Goal: Information Seeking & Learning: Learn about a topic

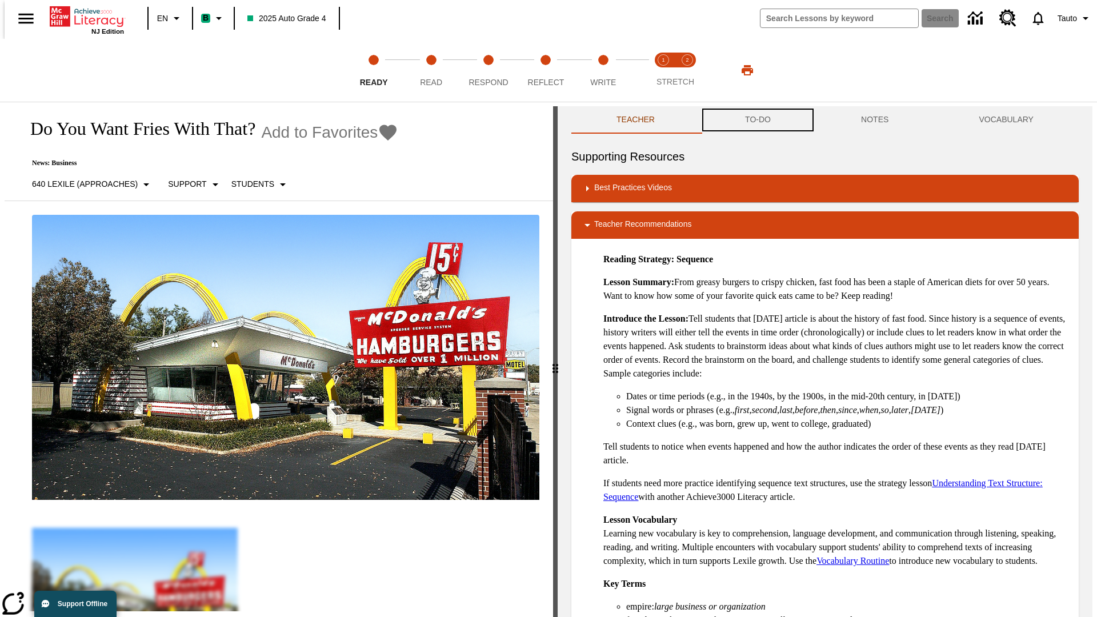
click at [757, 120] on button "TO-DO" at bounding box center [758, 119] width 116 height 27
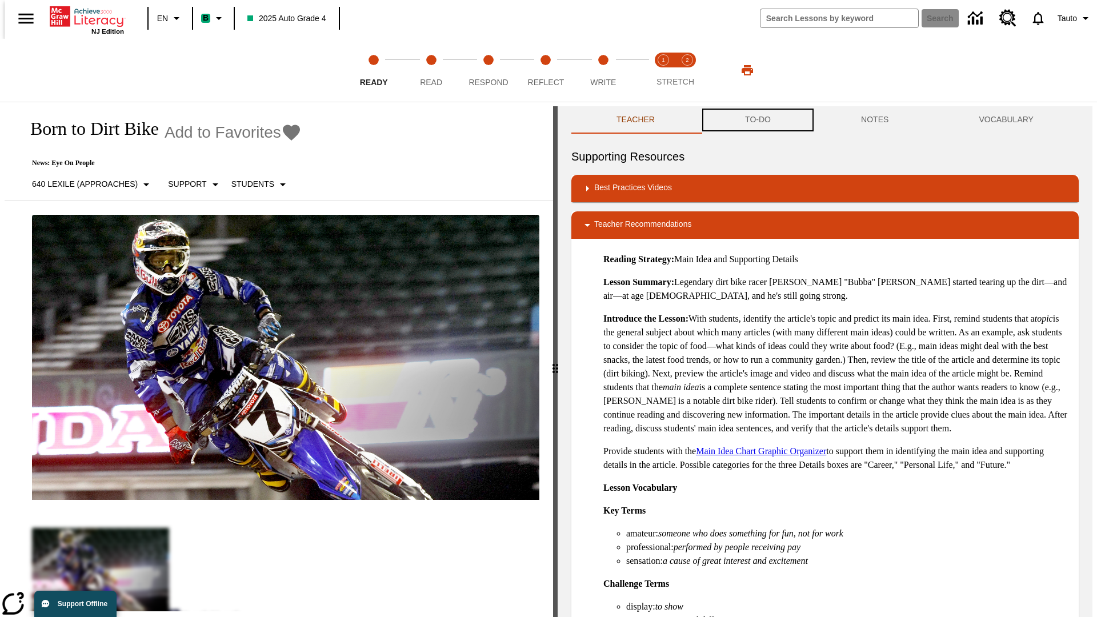
click at [757, 120] on button "TO-DO" at bounding box center [758, 119] width 116 height 27
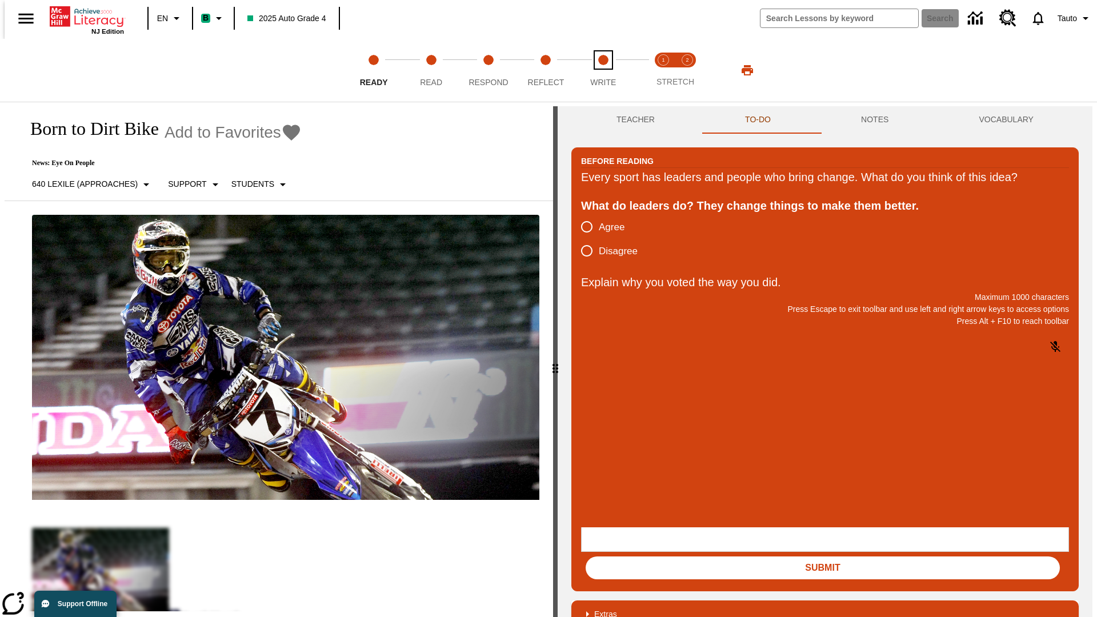
click at [603, 70] on span "Write" at bounding box center [603, 77] width 26 height 21
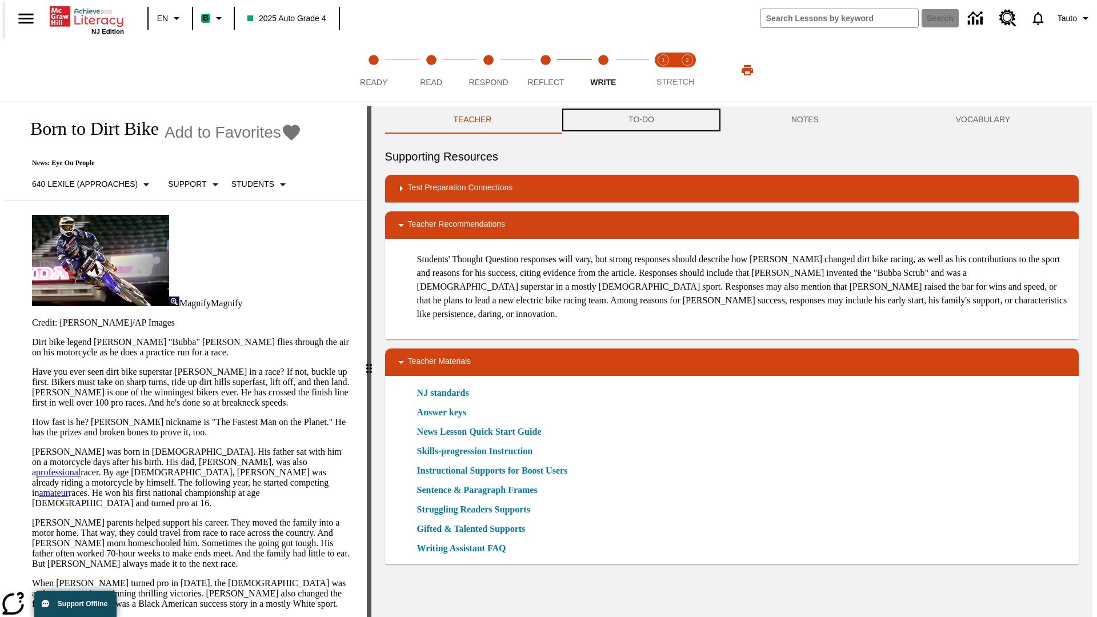
scroll to position [1, 0]
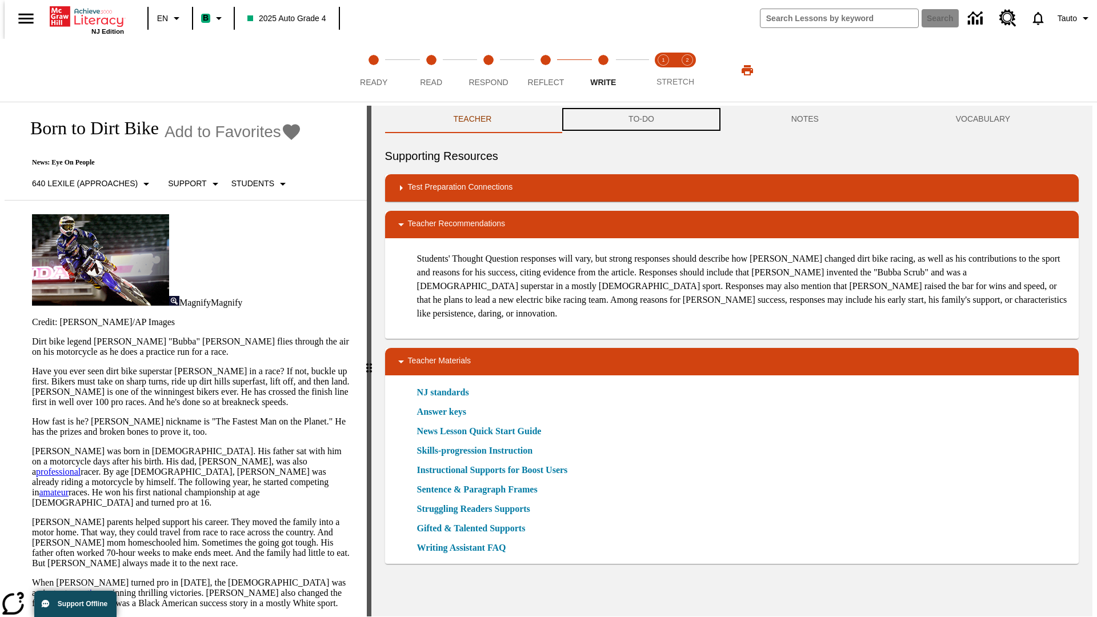
click at [641, 120] on button "TO-DO" at bounding box center [641, 119] width 163 height 27
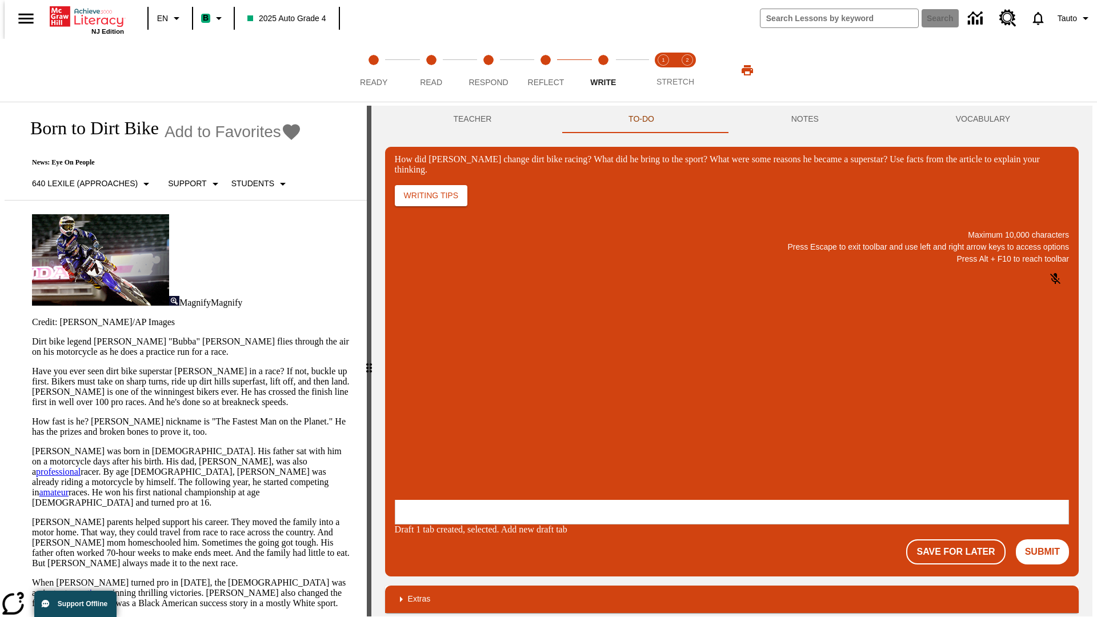
scroll to position [0, 0]
click at [561, 427] on p "One change Stewart brought to dirt bike racing was…" at bounding box center [480, 431] width 162 height 21
click at [418, 381] on span "Copy" at bounding box center [409, 385] width 19 height 9
click at [561, 427] on p "How did Stewart change dirt bike racing? What did he bring to the sport? What w…" at bounding box center [480, 426] width 162 height 10
click at [418, 381] on span "Copy" at bounding box center [409, 385] width 19 height 9
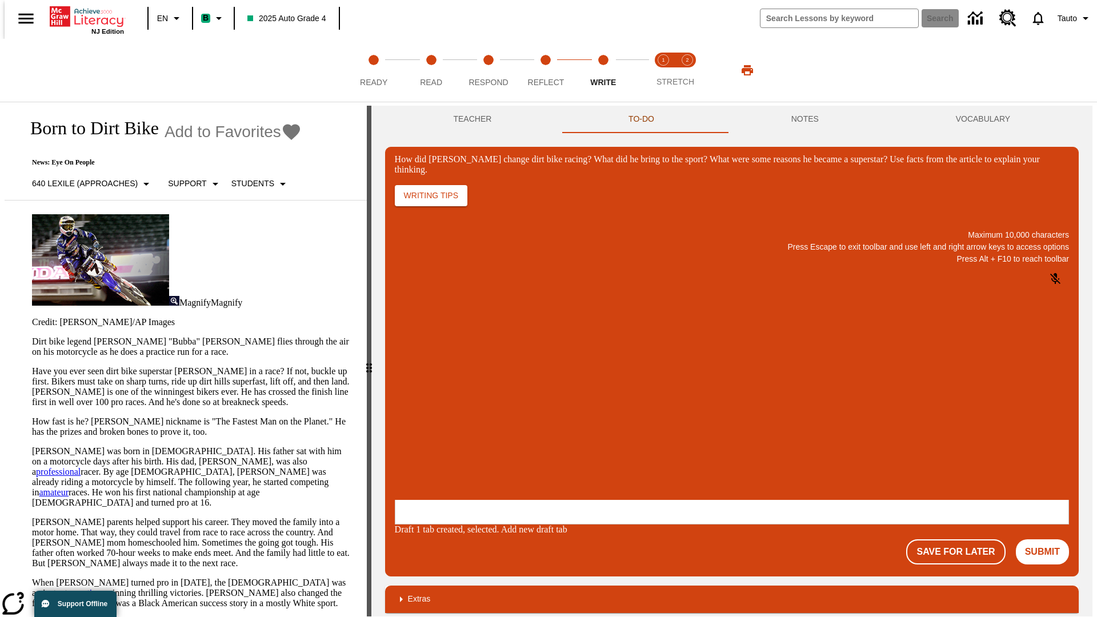
click at [561, 427] on p "How did Stewart change dirt bike racing? What did he bring to the sport? What w…" at bounding box center [480, 426] width 162 height 10
click at [807, 119] on button "NOTES" at bounding box center [805, 119] width 165 height 27
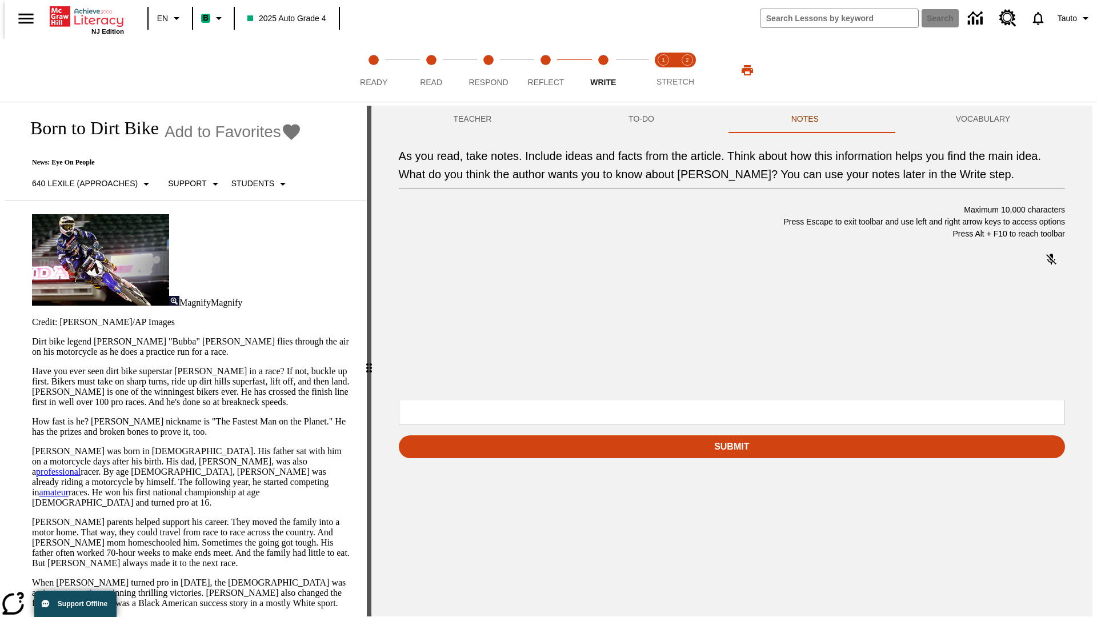
click at [565, 328] on p "As you read, take notes. Include ideas and facts from the article. Think about …" at bounding box center [484, 327] width 162 height 10
click at [472, 290] on span "Copy" at bounding box center [481, 286] width 19 height 9
